Goal: Information Seeking & Learning: Check status

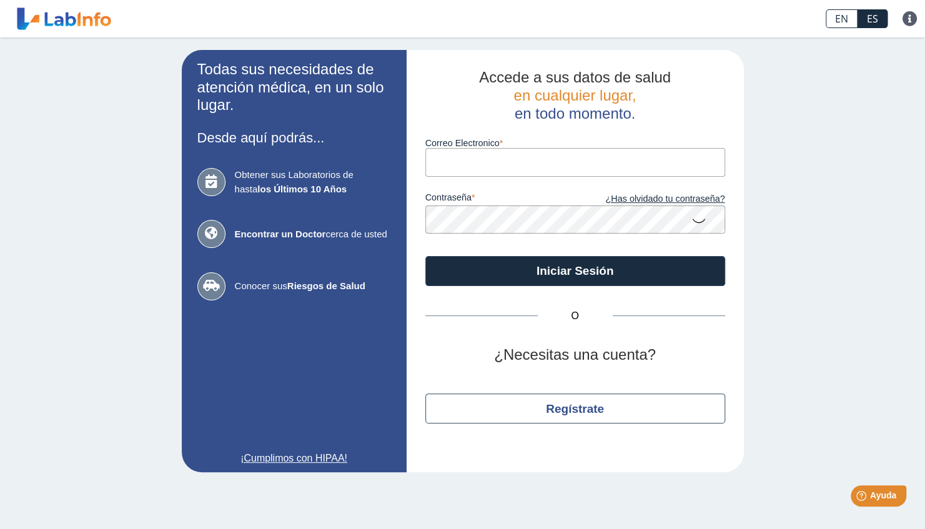
click at [461, 168] on input "Correo Electronico" at bounding box center [575, 162] width 300 height 28
type input "[DOMAIN_NAME][EMAIL_ADDRESS][DOMAIN_NAME]"
click at [425, 256] on button "Iniciar Sesión" at bounding box center [575, 271] width 300 height 30
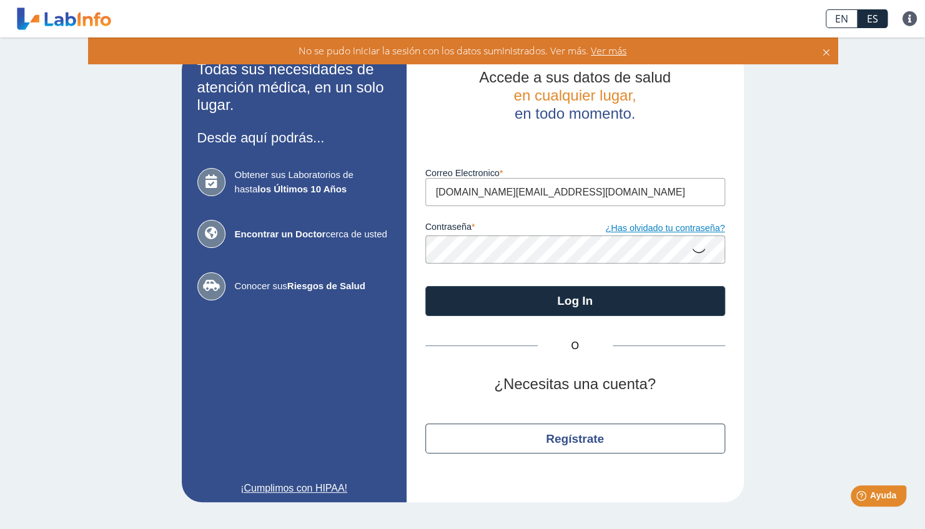
click at [685, 231] on link "¿Has olvidado tu contraseña?" at bounding box center [650, 229] width 150 height 14
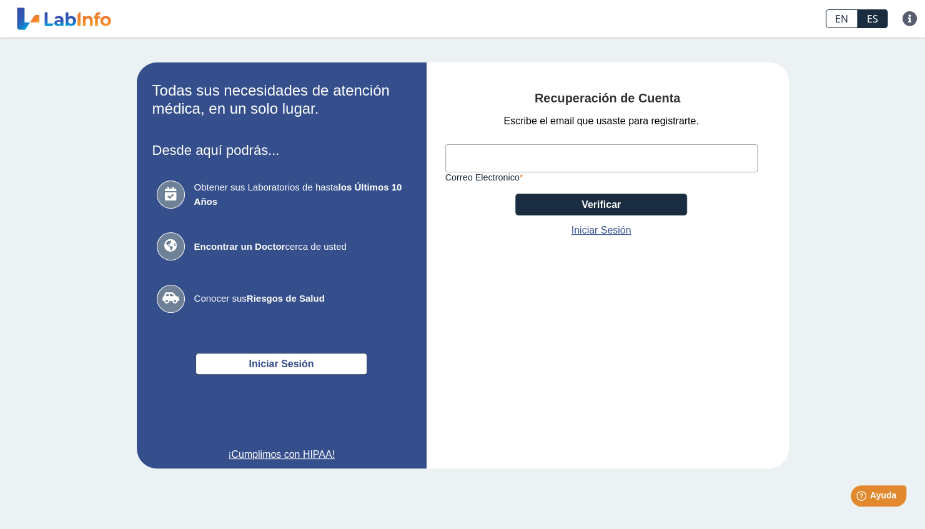
click at [593, 164] on input "Correo Electronico" at bounding box center [601, 158] width 312 height 28
type input "[DOMAIN_NAME][EMAIL_ADDRESS][DOMAIN_NAME]"
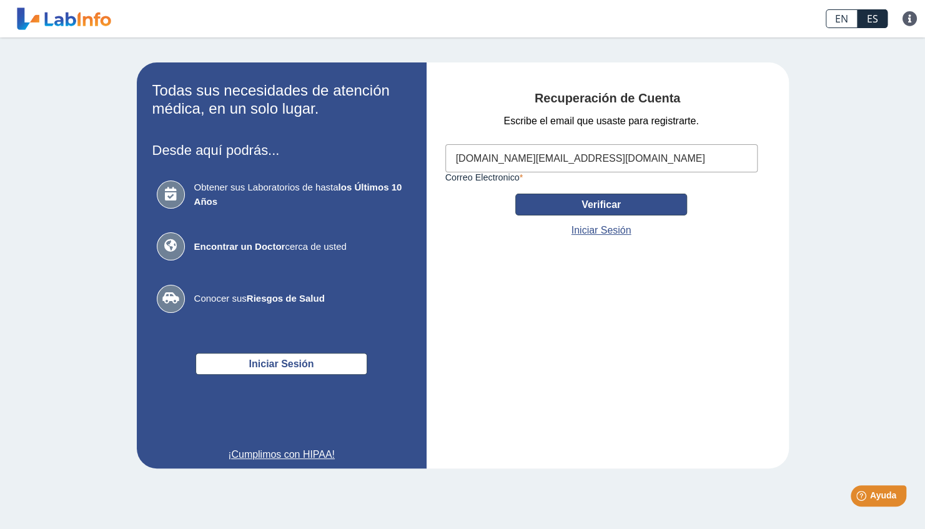
click at [563, 207] on button "Verificar" at bounding box center [601, 205] width 172 height 22
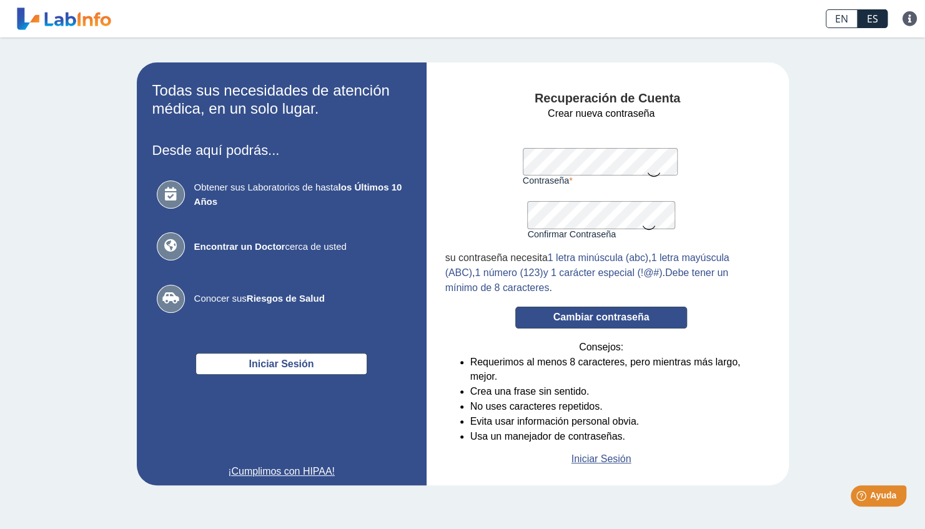
click at [645, 312] on button "Cambiar contraseña" at bounding box center [601, 318] width 172 height 22
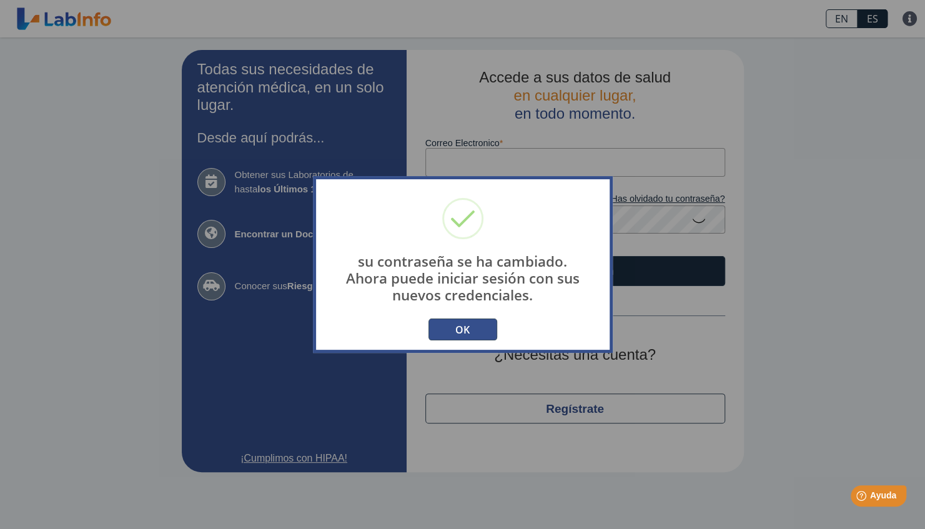
click at [490, 329] on button "OK" at bounding box center [462, 330] width 69 height 22
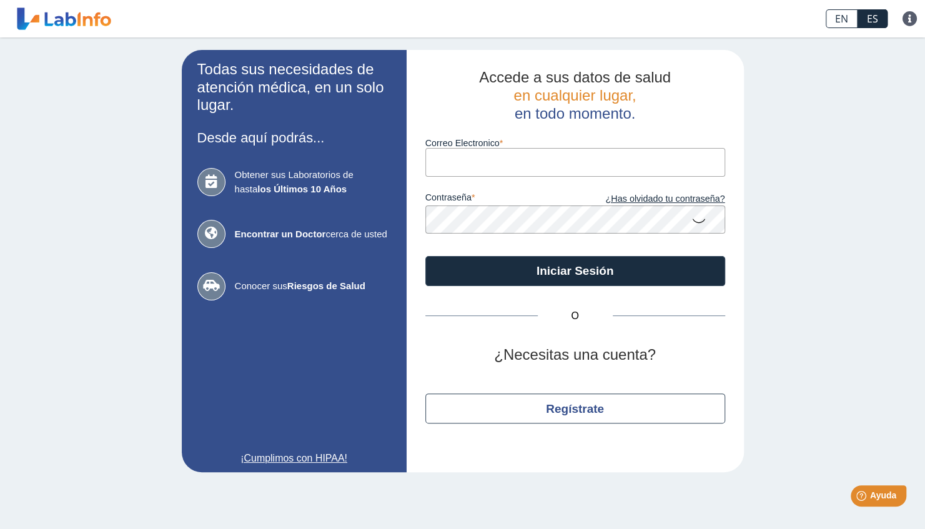
click at [522, 174] on input "Correo Electronico" at bounding box center [575, 162] width 300 height 28
type input "[DOMAIN_NAME][EMAIL_ADDRESS][DOMAIN_NAME]"
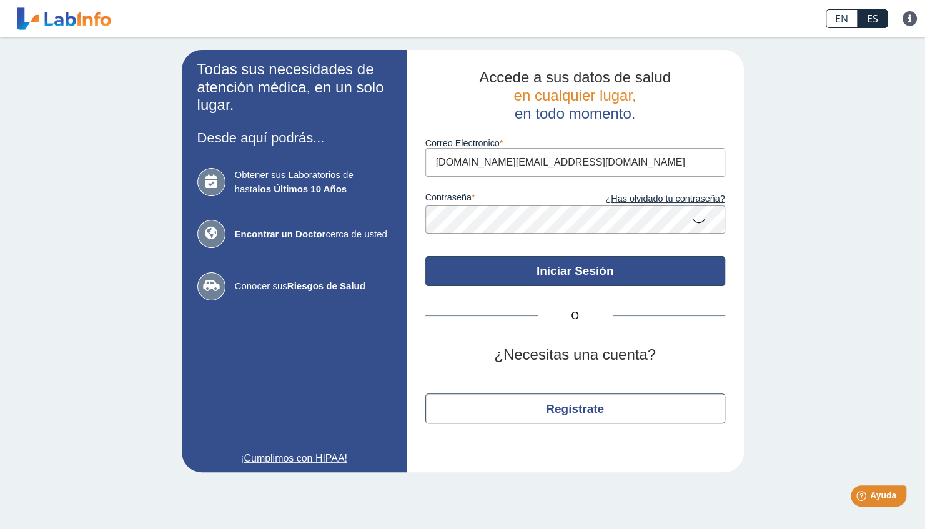
click at [540, 271] on button "Iniciar Sesión" at bounding box center [575, 271] width 300 height 30
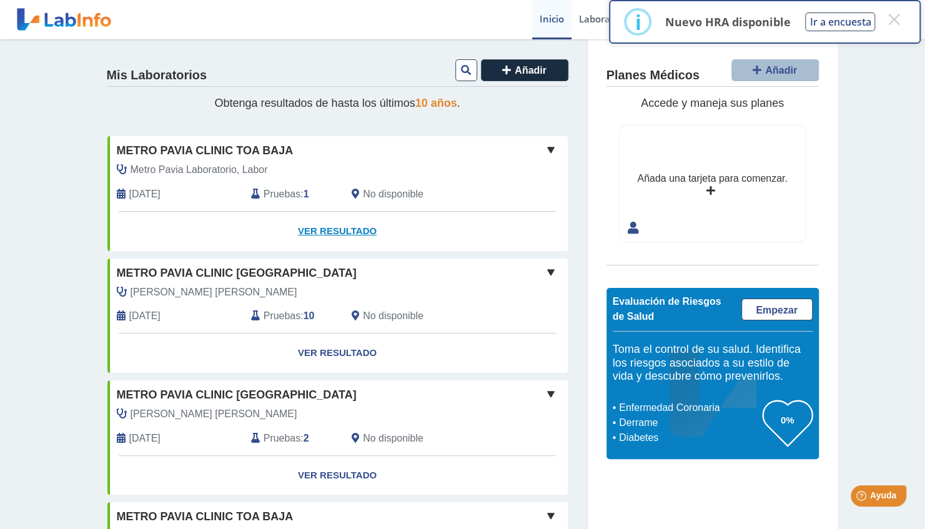
click at [345, 235] on link "Ver Resultado" at bounding box center [337, 231] width 460 height 39
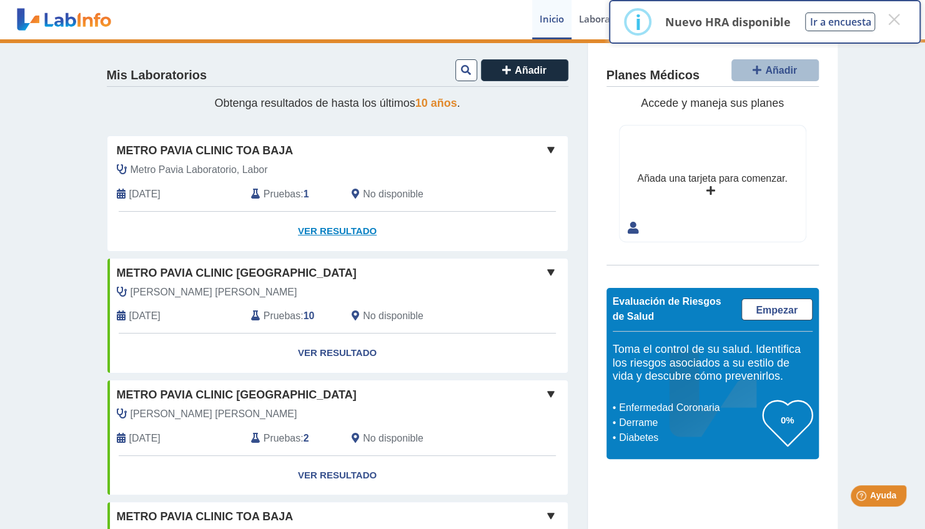
click at [353, 224] on link "Ver Resultado" at bounding box center [337, 231] width 460 height 39
click at [361, 230] on link "Ver Resultado" at bounding box center [337, 231] width 460 height 39
click at [490, 166] on div "Metro Pavia Laboratorio, Labor" at bounding box center [308, 169] width 403 height 15
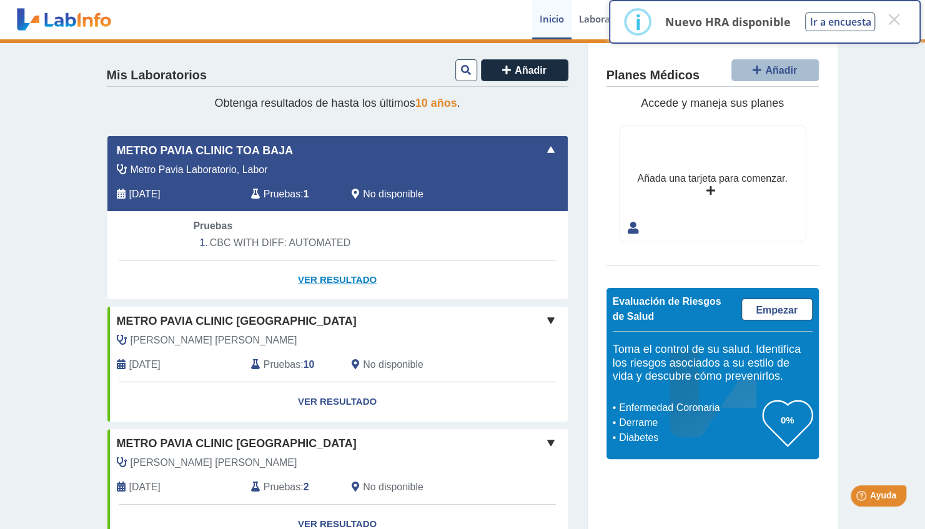
click at [345, 278] on link "Ver Resultado" at bounding box center [337, 279] width 460 height 39
click at [889, 17] on button "×" at bounding box center [894, 19] width 22 height 22
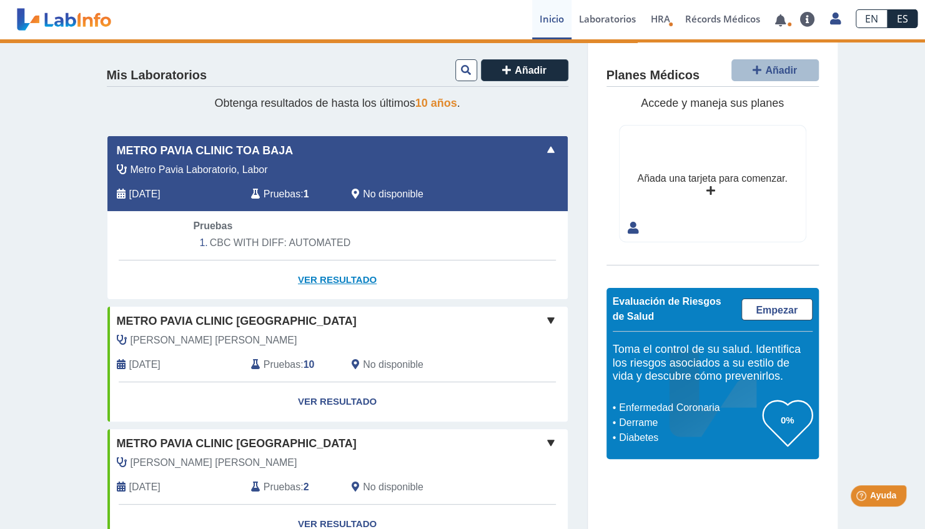
click at [330, 278] on link "Ver Resultado" at bounding box center [337, 279] width 460 height 39
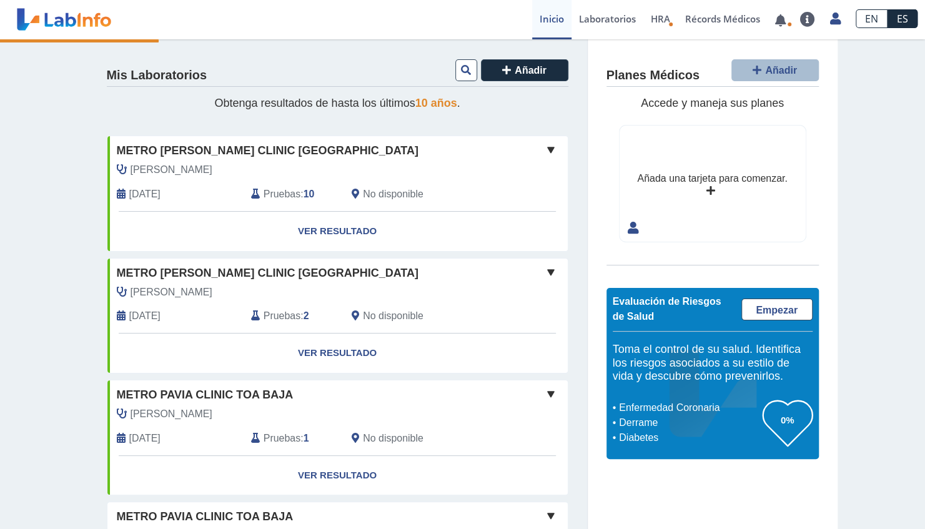
click at [350, 227] on link "Ver Resultado" at bounding box center [337, 231] width 460 height 39
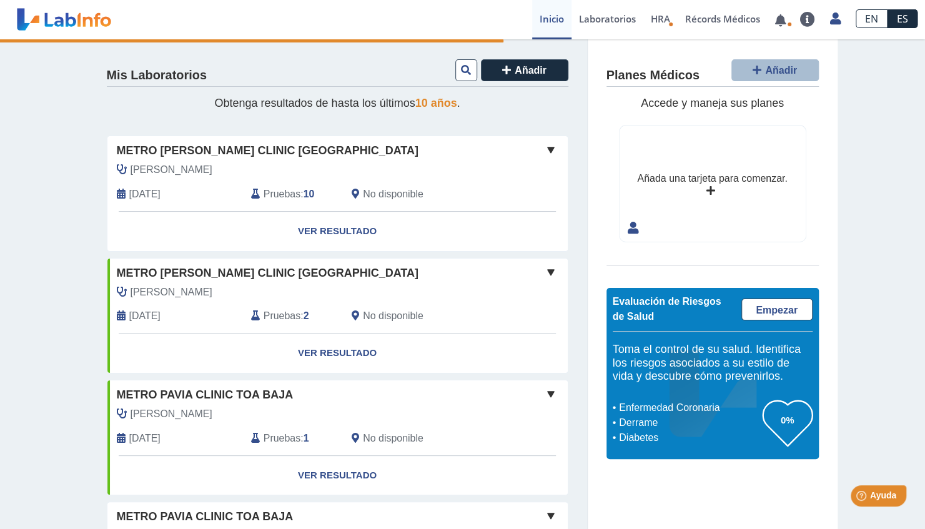
click at [267, 195] on span "Pruebas" at bounding box center [282, 194] width 37 height 15
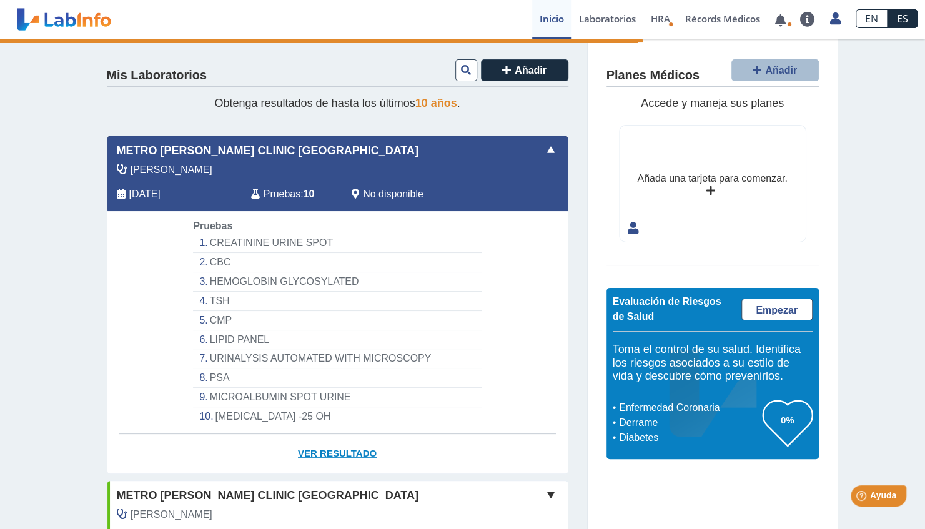
click at [335, 448] on link "Ver Resultado" at bounding box center [337, 453] width 460 height 39
click at [261, 242] on li "CREATININE URINE SPOT" at bounding box center [337, 243] width 288 height 19
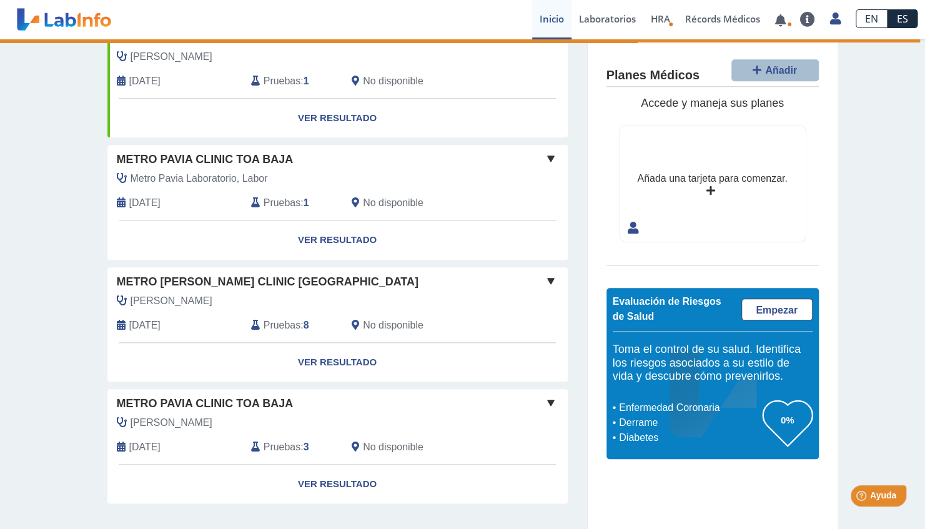
scroll to position [595, 0]
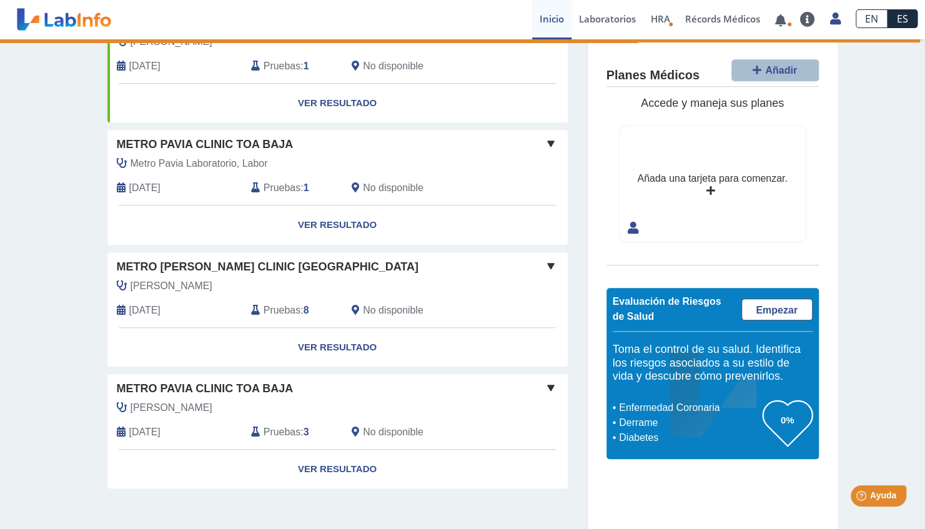
click at [287, 182] on span "Pruebas" at bounding box center [282, 188] width 37 height 15
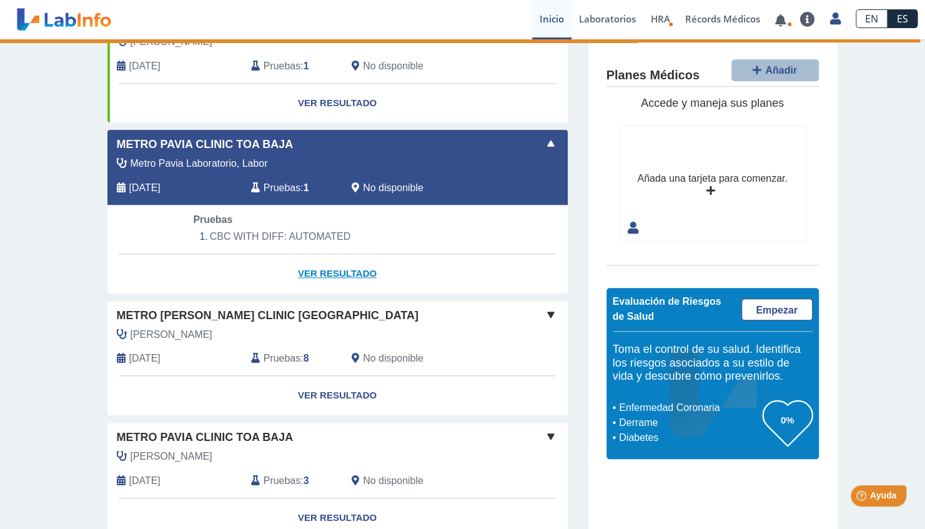
click at [326, 265] on link "Ver Resultado" at bounding box center [337, 273] width 460 height 39
click at [299, 235] on li "CBC WITH DIFF: AUTOMATED" at bounding box center [337, 236] width 288 height 19
click at [241, 234] on li "CBC WITH DIFF: AUTOMATED" at bounding box center [337, 236] width 288 height 19
click at [161, 184] on span "[DATE]" at bounding box center [144, 188] width 31 height 15
click at [335, 269] on link "Ver Resultado" at bounding box center [337, 273] width 460 height 39
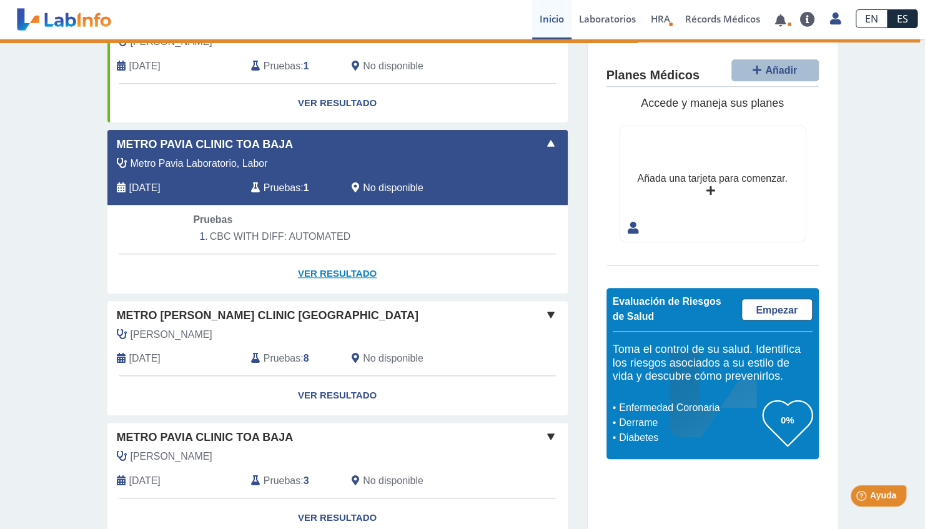
click at [335, 269] on link "Ver Resultado" at bounding box center [337, 273] width 460 height 39
click at [332, 269] on link "Ver Resultado" at bounding box center [337, 273] width 460 height 39
click at [365, 264] on link "Ver Resultado" at bounding box center [337, 273] width 460 height 39
click at [363, 212] on div "Pruebas CBC WITH DIFF: AUTOMATED" at bounding box center [337, 229] width 307 height 34
click at [288, 183] on span "Pruebas" at bounding box center [282, 188] width 37 height 15
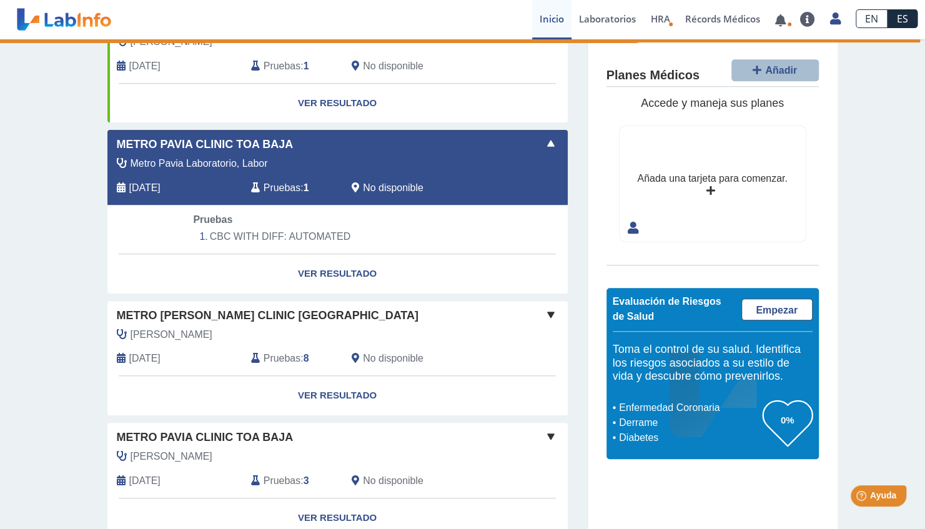
click at [212, 217] on span "Pruebas" at bounding box center [212, 219] width 39 height 11
click at [155, 183] on span "[DATE]" at bounding box center [144, 188] width 31 height 15
click at [500, 147] on div "Metro Pavia Clinic Toa Baja" at bounding box center [337, 144] width 460 height 17
click at [543, 142] on span at bounding box center [550, 143] width 15 height 15
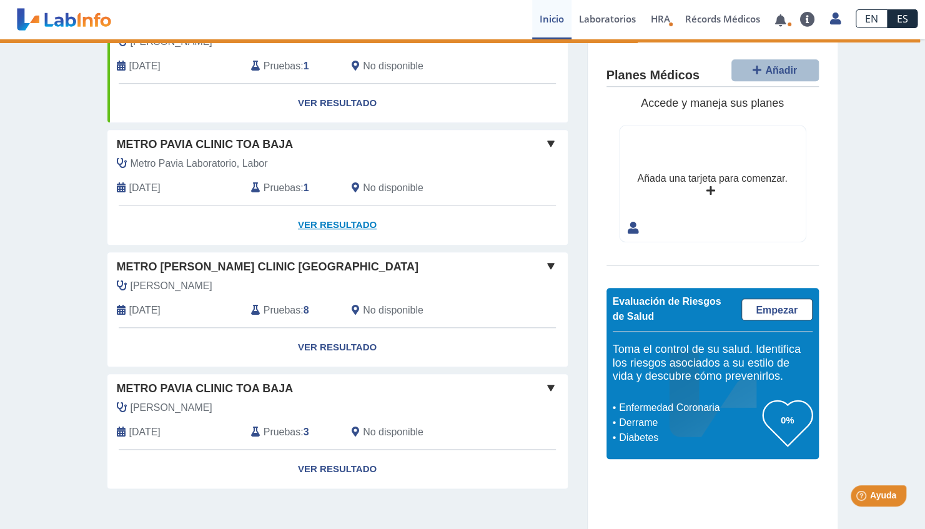
click at [320, 217] on link "Ver Resultado" at bounding box center [337, 224] width 460 height 39
click at [264, 184] on span "Pruebas" at bounding box center [282, 188] width 37 height 15
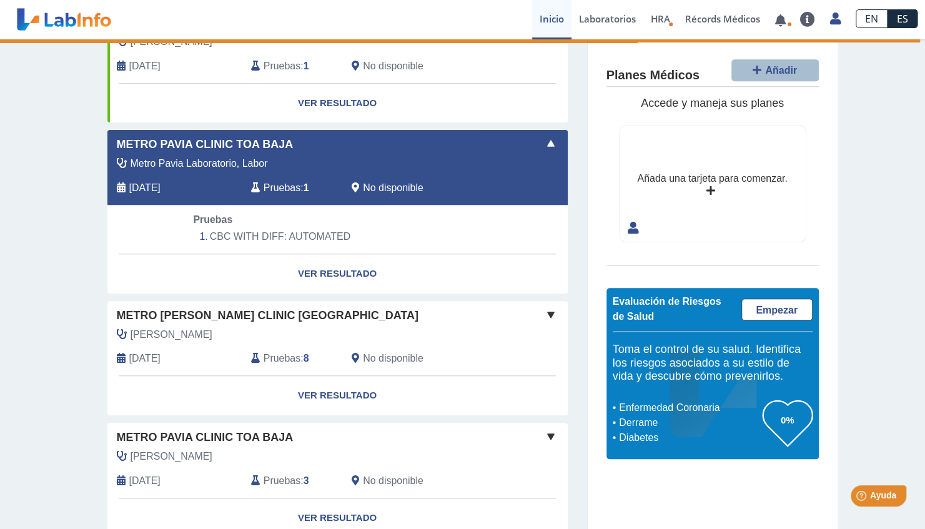
click at [264, 184] on span "Pruebas" at bounding box center [282, 188] width 37 height 15
click at [309, 242] on li "CBC WITH DIFF: AUTOMATED" at bounding box center [337, 236] width 288 height 19
click at [313, 269] on link "Ver Resultado" at bounding box center [337, 273] width 460 height 39
click at [327, 272] on link "Ver Resultado" at bounding box center [337, 273] width 460 height 39
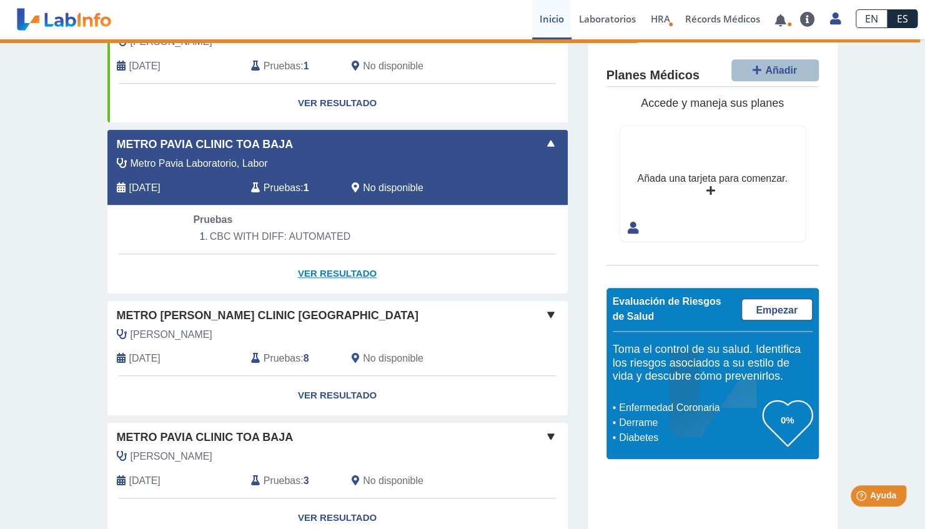
click at [326, 272] on link "Ver Resultado" at bounding box center [337, 273] width 460 height 39
click at [385, 269] on link "Ver Resultado" at bounding box center [337, 273] width 460 height 39
click at [349, 274] on link "Ver Resultado" at bounding box center [337, 273] width 460 height 39
click at [275, 233] on li "CBC WITH DIFF: AUTOMATED" at bounding box center [337, 236] width 288 height 19
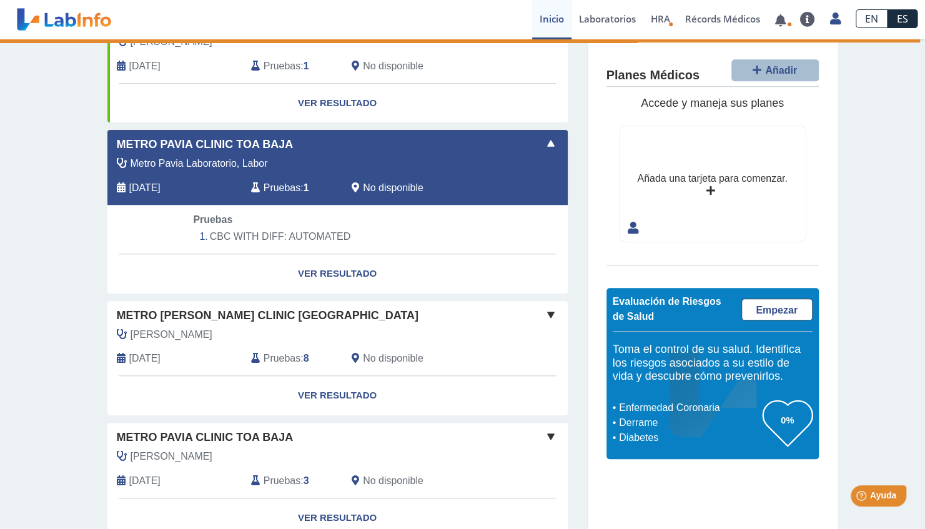
click at [284, 187] on span "Pruebas" at bounding box center [282, 188] width 37 height 15
click at [533, 157] on div "Yo Yo" at bounding box center [529, 180] width 38 height 49
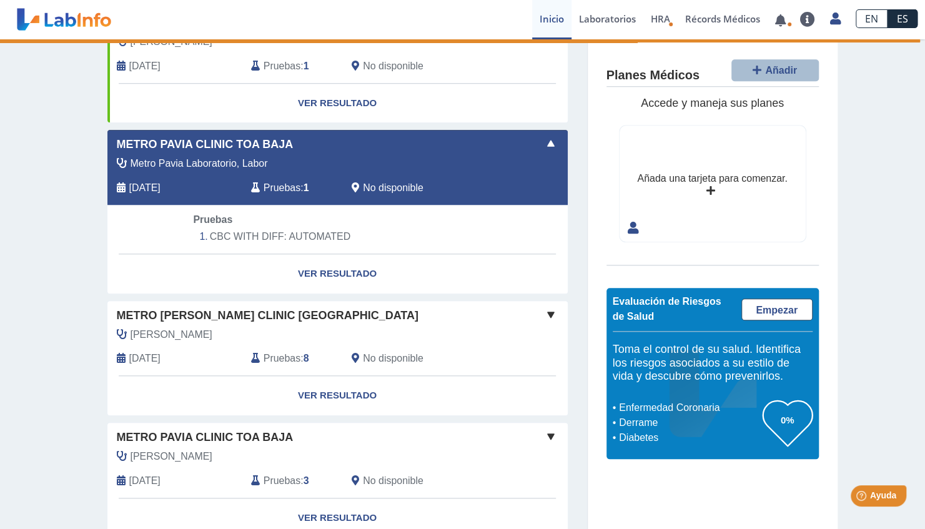
click at [533, 157] on div "Yo Yo" at bounding box center [529, 180] width 38 height 49
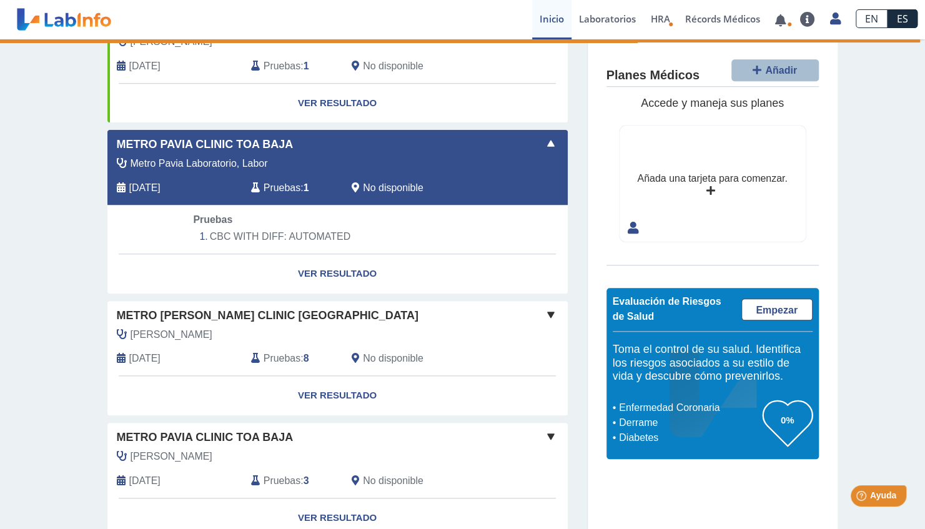
click at [533, 157] on div "Yo Yo" at bounding box center [529, 180] width 38 height 49
click at [349, 267] on link "Ver Resultado" at bounding box center [337, 273] width 460 height 39
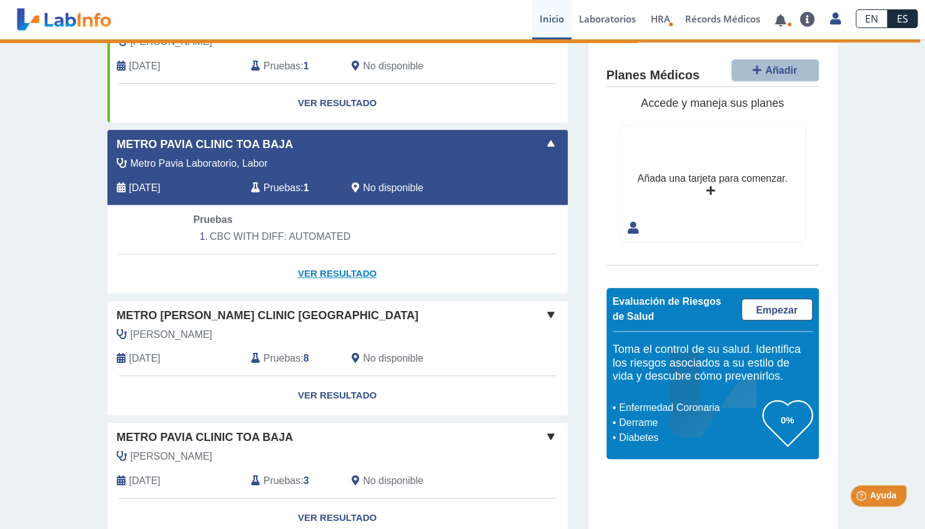
click at [349, 267] on link "Ver Resultado" at bounding box center [337, 273] width 460 height 39
click at [345, 264] on link "Ver Resultado" at bounding box center [337, 273] width 460 height 39
select select "**********"
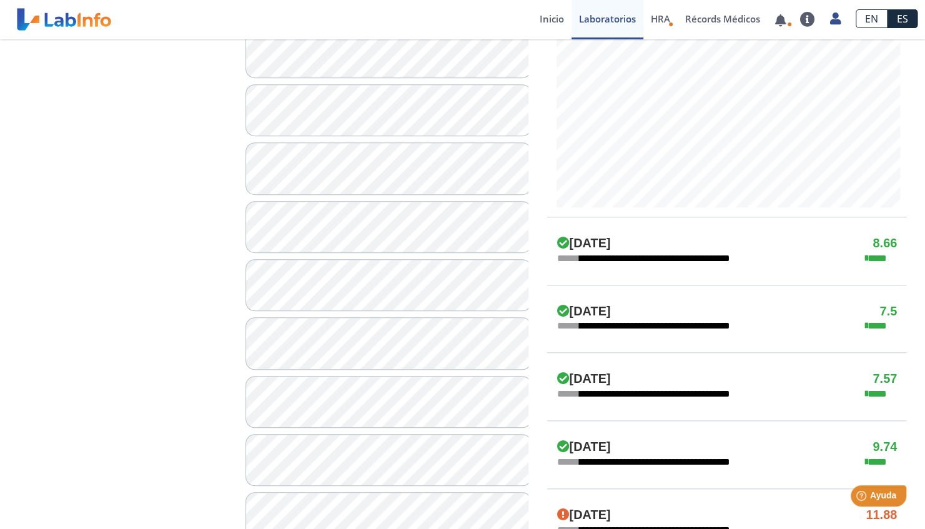
scroll to position [497, 0]
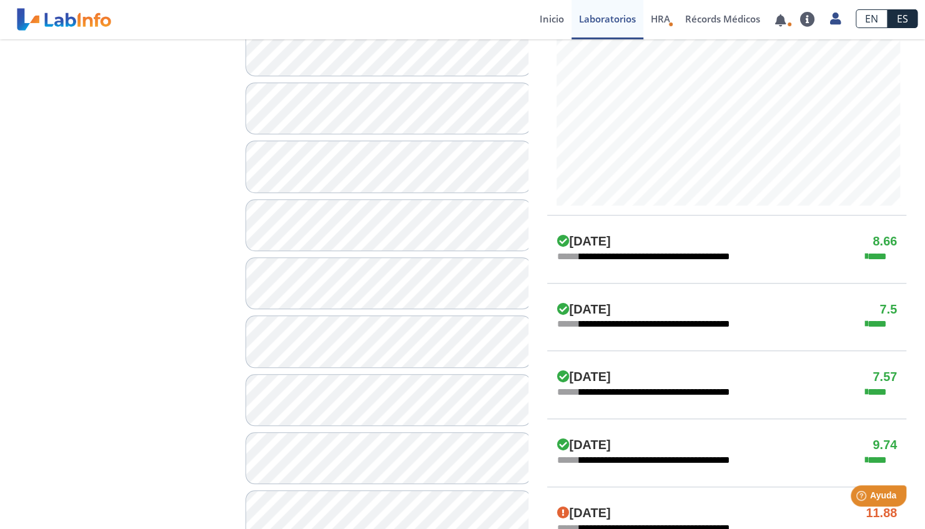
click at [836, 261] on div "**********" at bounding box center [726, 249] width 359 height 68
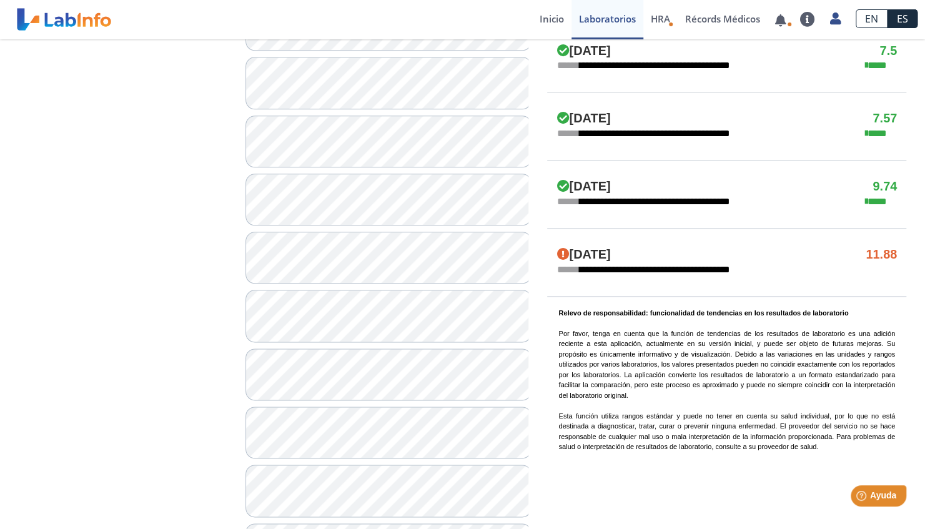
scroll to position [1066, 0]
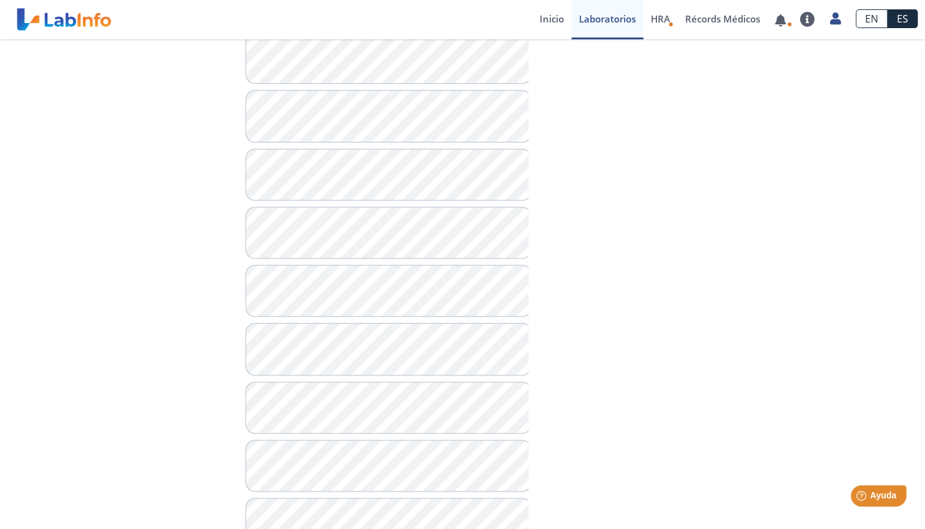
scroll to position [723, 0]
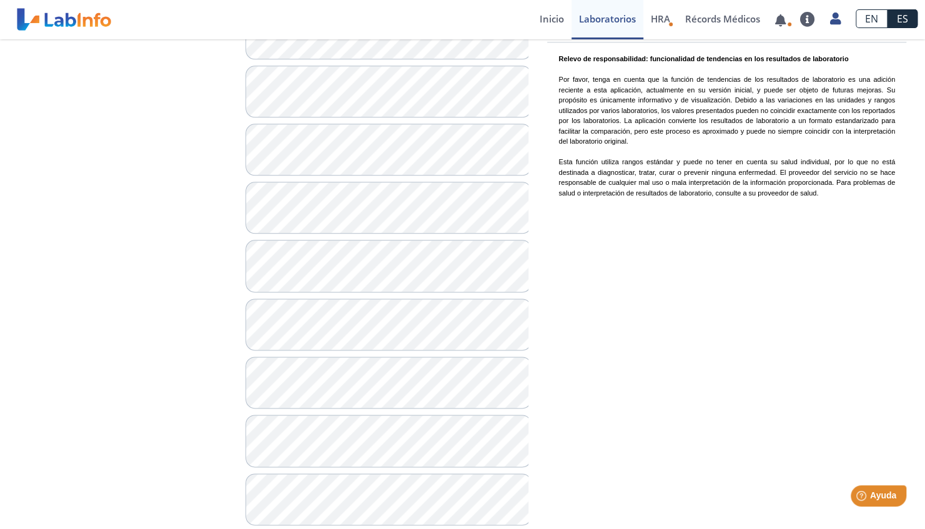
scroll to position [1066, 0]
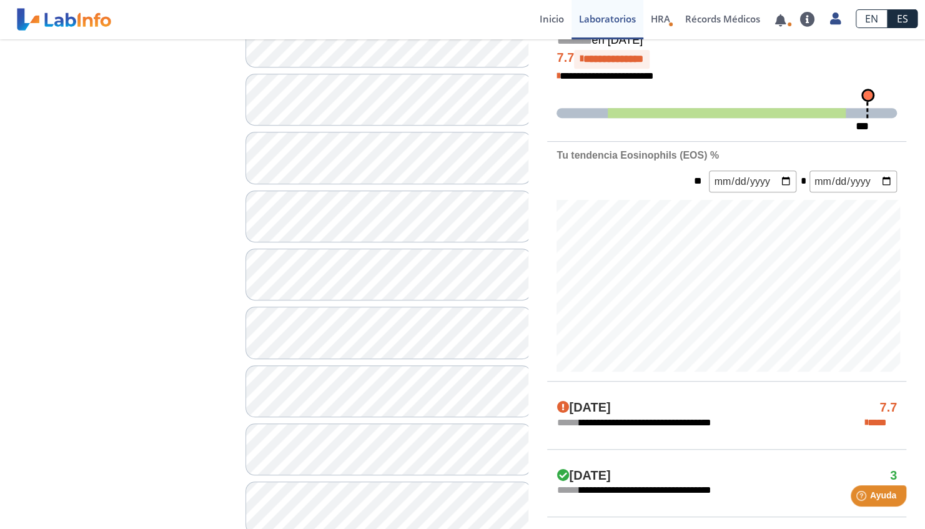
scroll to position [344, 0]
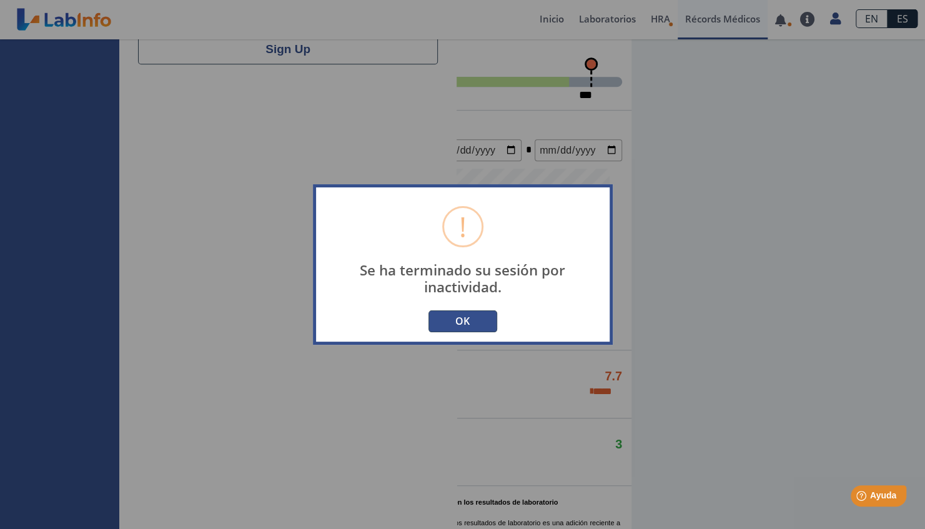
type input "[DOMAIN_NAME][EMAIL_ADDRESS][DOMAIN_NAME]"
